Goal: Transaction & Acquisition: Purchase product/service

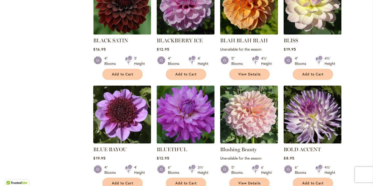
scroll to position [694, 0]
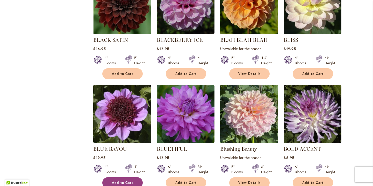
click at [127, 180] on span "Add to Cart" at bounding box center [122, 182] width 21 height 4
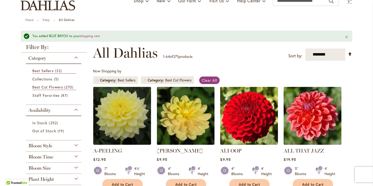
scroll to position [0, 0]
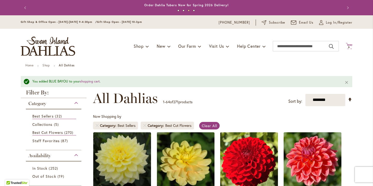
click at [349, 44] on icon at bounding box center [349, 46] width 6 height 6
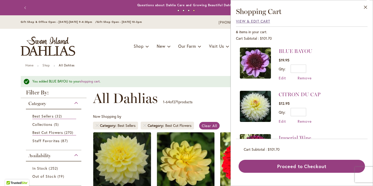
click at [239, 20] on span "View & Edit Cart" at bounding box center [253, 21] width 34 height 5
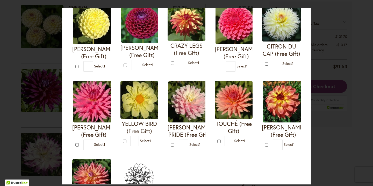
scroll to position [133, 0]
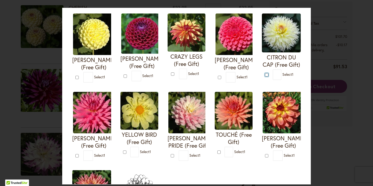
type input "*"
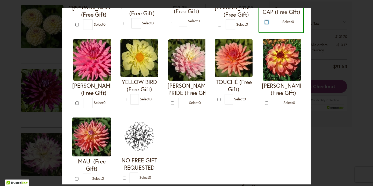
scroll to position [221, 0]
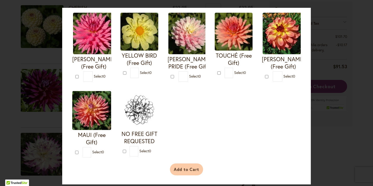
click at [194, 168] on button "Add to Cart" at bounding box center [186, 169] width 33 height 12
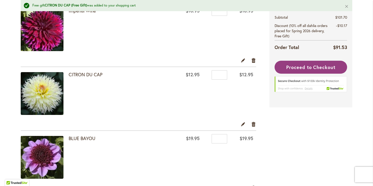
scroll to position [305, 0]
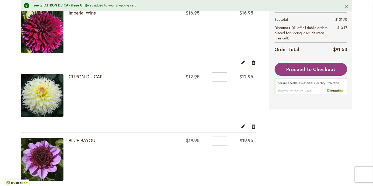
click at [255, 124] on link "Remove item" at bounding box center [253, 126] width 5 height 6
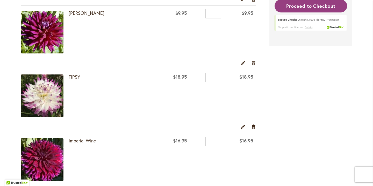
scroll to position [174, 0]
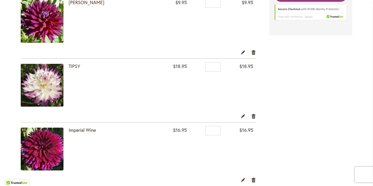
click at [253, 114] on link "Remove item" at bounding box center [253, 116] width 5 height 6
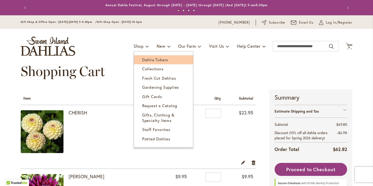
click at [149, 58] on span "Dahlia Tubers" at bounding box center [155, 59] width 26 height 5
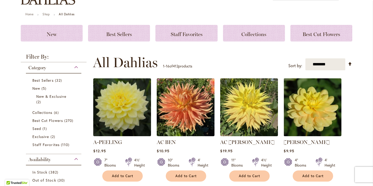
scroll to position [19, 0]
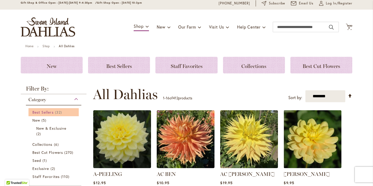
click at [46, 110] on span "Best Sellers" at bounding box center [42, 112] width 21 height 5
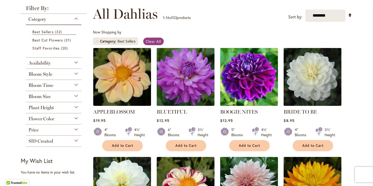
scroll to position [68, 0]
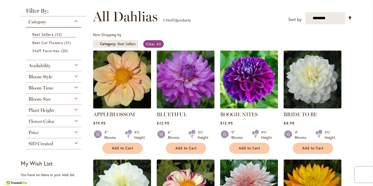
click at [121, 74] on img at bounding box center [122, 79] width 61 height 61
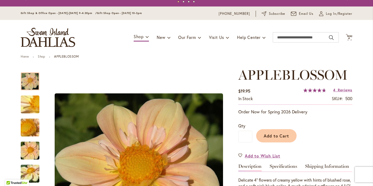
scroll to position [8, 0]
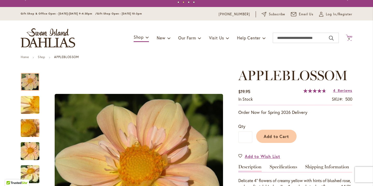
click at [350, 37] on icon "Cart .cls-1 { fill: #231f20; }" at bounding box center [349, 37] width 6 height 6
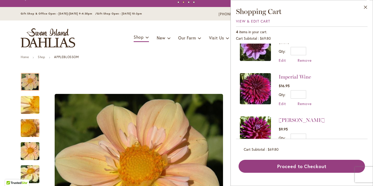
scroll to position [0, 0]
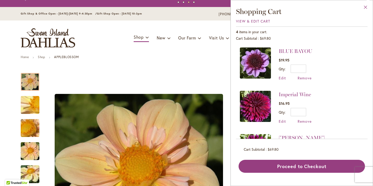
click at [365, 5] on button "Close" at bounding box center [366, 8] width 14 height 16
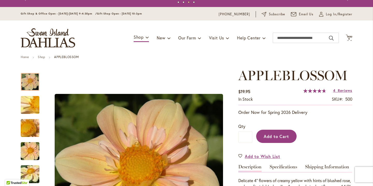
click at [282, 136] on span "Add to Cart" at bounding box center [277, 135] width 26 height 5
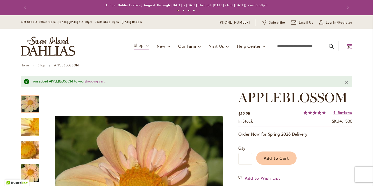
click at [350, 45] on icon "Cart .cls-1 { fill: #231f20; }" at bounding box center [349, 46] width 6 height 6
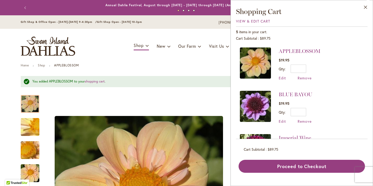
click at [323, 89] on li "BLUE BAYOU $19.95 Qty * Update Edit Remove" at bounding box center [302, 107] width 124 height 43
click at [243, 19] on span "View & Edit Cart" at bounding box center [253, 21] width 34 height 5
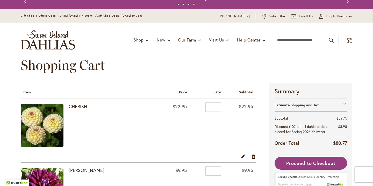
scroll to position [4, 0]
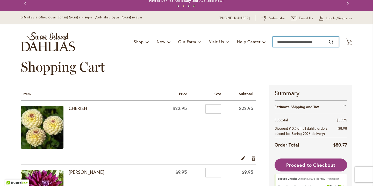
click at [292, 42] on input "Search" at bounding box center [306, 42] width 66 height 10
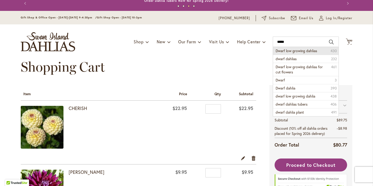
click at [302, 50] on span "Dwarf low growing dahlias" at bounding box center [296, 50] width 41 height 5
type input "**********"
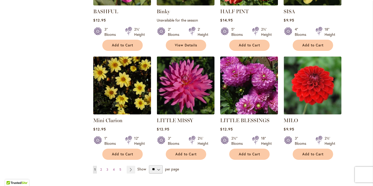
scroll to position [484, 0]
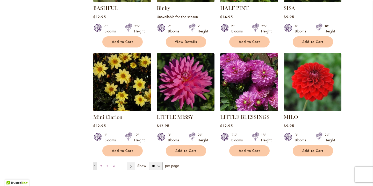
click at [126, 76] on img at bounding box center [122, 82] width 61 height 61
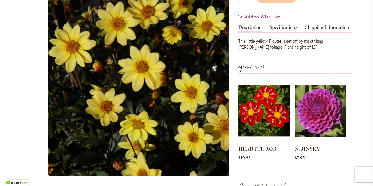
scroll to position [147, 0]
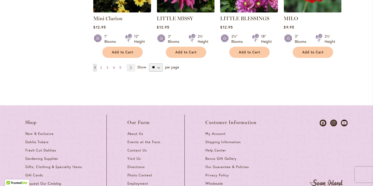
scroll to position [577, 0]
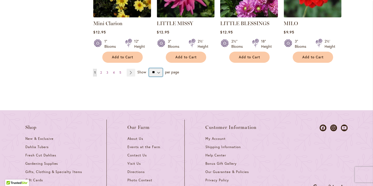
click at [158, 69] on select "** ** ** **" at bounding box center [156, 72] width 14 height 8
select select "**"
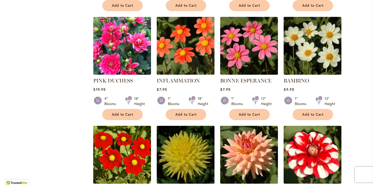
scroll to position [736, 0]
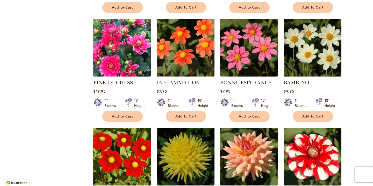
click at [130, 148] on img at bounding box center [122, 156] width 61 height 61
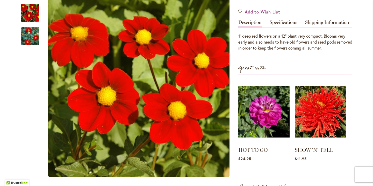
scroll to position [154, 0]
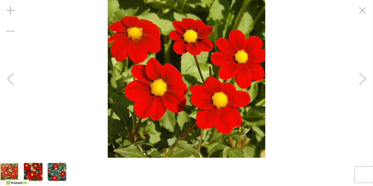
click at [33, 171] on img "BABY RED" at bounding box center [33, 171] width 37 height 25
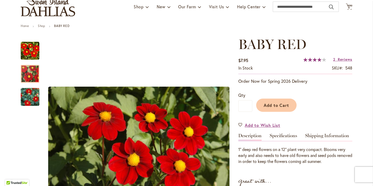
scroll to position [0, 0]
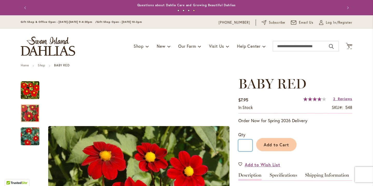
click at [247, 145] on input "*" at bounding box center [245, 145] width 14 height 12
type input "*"
click at [279, 144] on span "Add to Cart" at bounding box center [277, 144] width 26 height 5
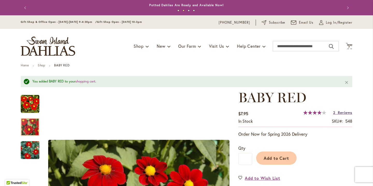
click at [344, 110] on span "Reviews" at bounding box center [345, 112] width 15 height 5
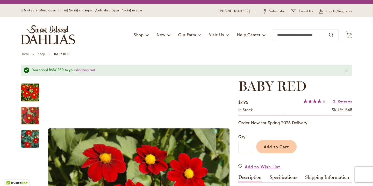
scroll to position [8, 0]
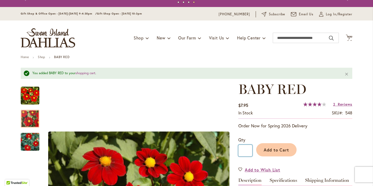
click at [246, 150] on input "*" at bounding box center [245, 151] width 14 height 12
type input "*"
click at [284, 149] on span "Add to Cart" at bounding box center [277, 149] width 26 height 5
click at [285, 149] on span "Add to Cart" at bounding box center [277, 149] width 26 height 5
click at [349, 36] on icon "Cart .cls-1 { fill: #231f20; }" at bounding box center [349, 37] width 6 height 6
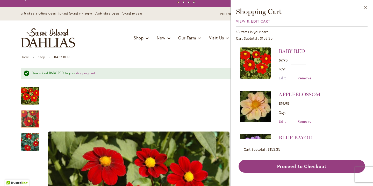
click at [282, 76] on span "Edit" at bounding box center [282, 77] width 7 height 5
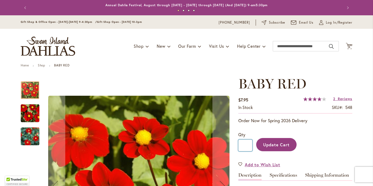
click at [247, 145] on input "*" at bounding box center [245, 145] width 14 height 12
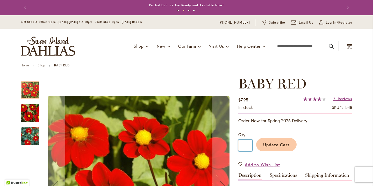
type input "*"
click at [278, 143] on span "Update Cart" at bounding box center [276, 144] width 27 height 5
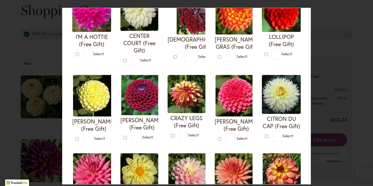
scroll to position [72, 0]
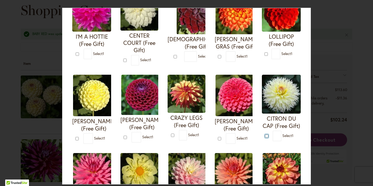
type input "*"
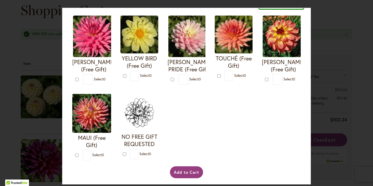
scroll to position [221, 0]
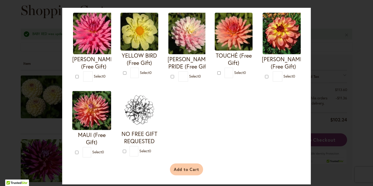
click at [193, 167] on button "Add to Cart" at bounding box center [186, 169] width 33 height 12
